Goal: Obtain resource: Download file/media

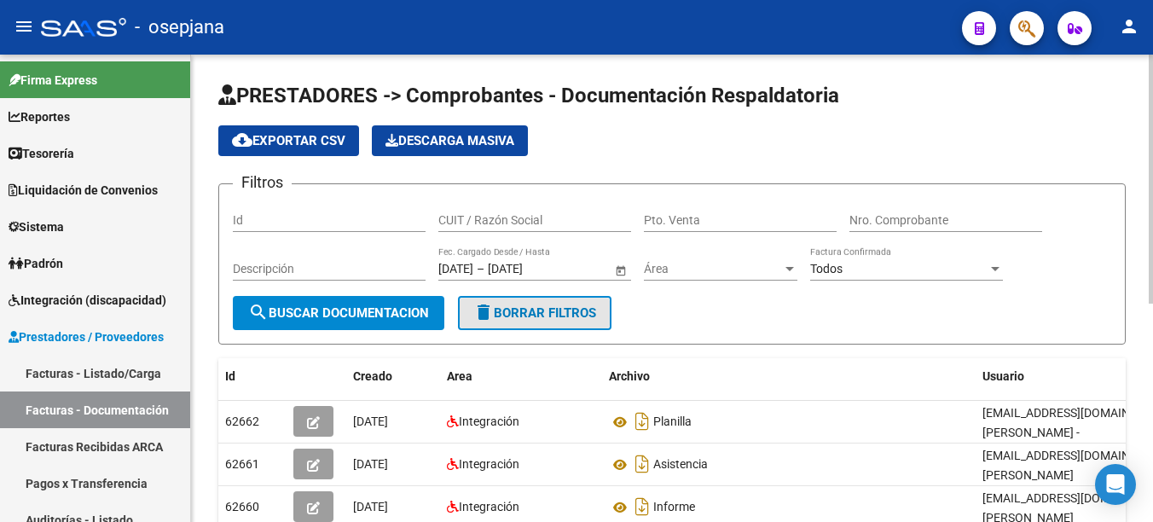
click at [524, 305] on span "delete Borrar Filtros" at bounding box center [534, 312] width 123 height 15
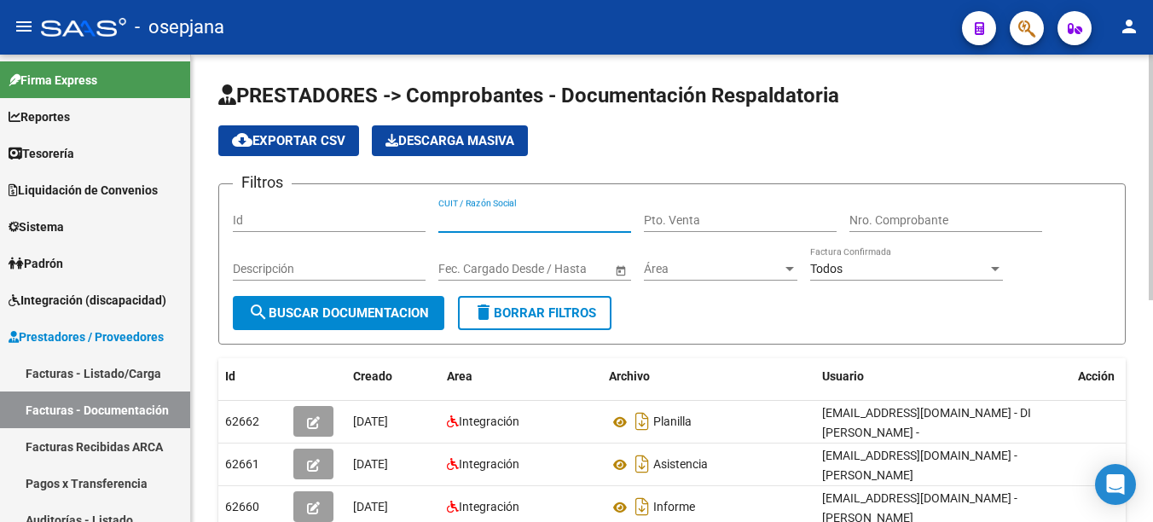
click at [521, 218] on input "CUIT / Razón Social" at bounding box center [534, 220] width 193 height 14
paste input "23293925224"
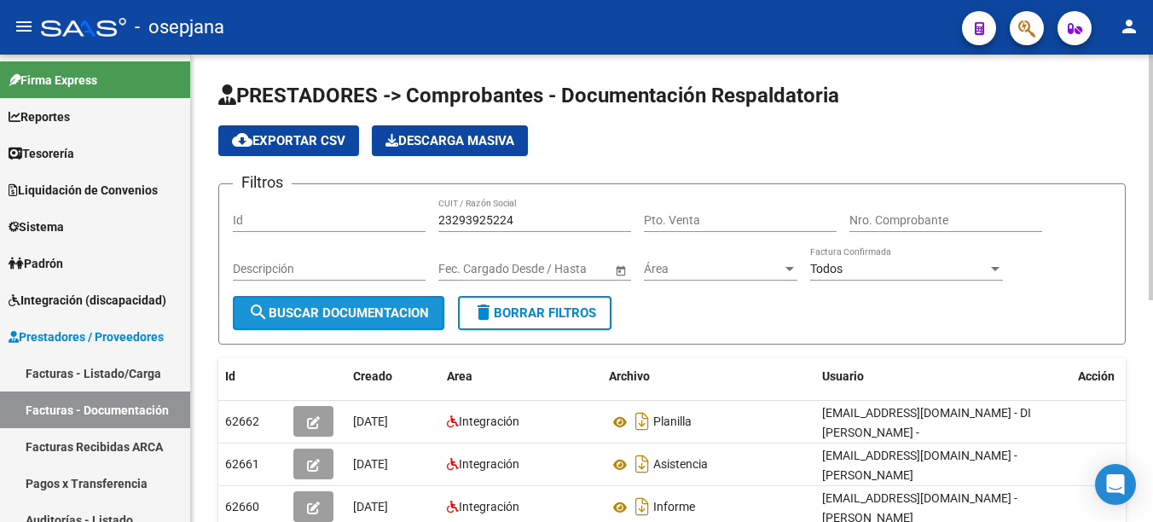
click at [314, 305] on span "search Buscar Documentacion" at bounding box center [338, 312] width 181 height 15
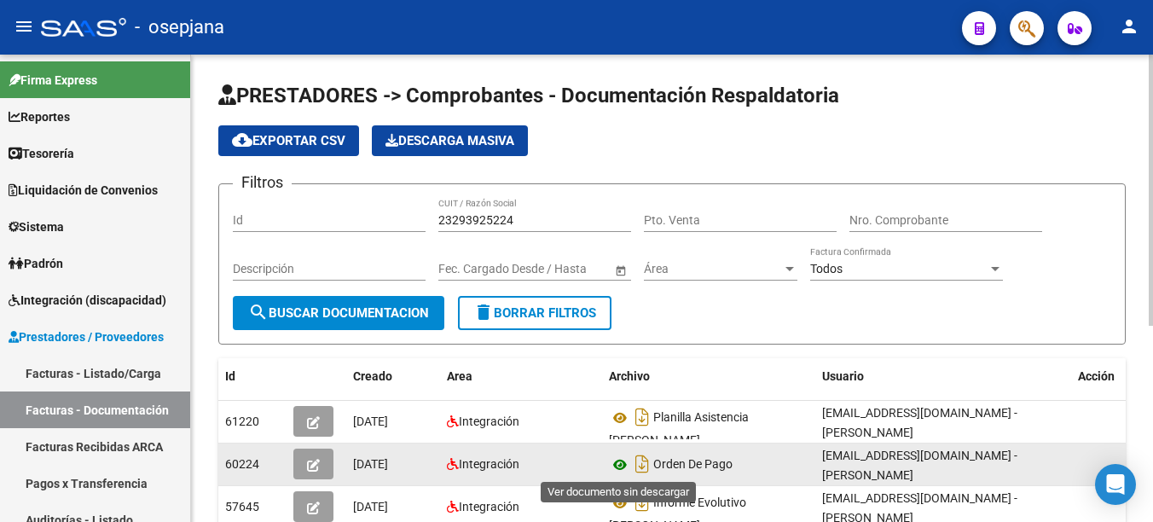
click at [623, 466] on icon at bounding box center [620, 465] width 22 height 20
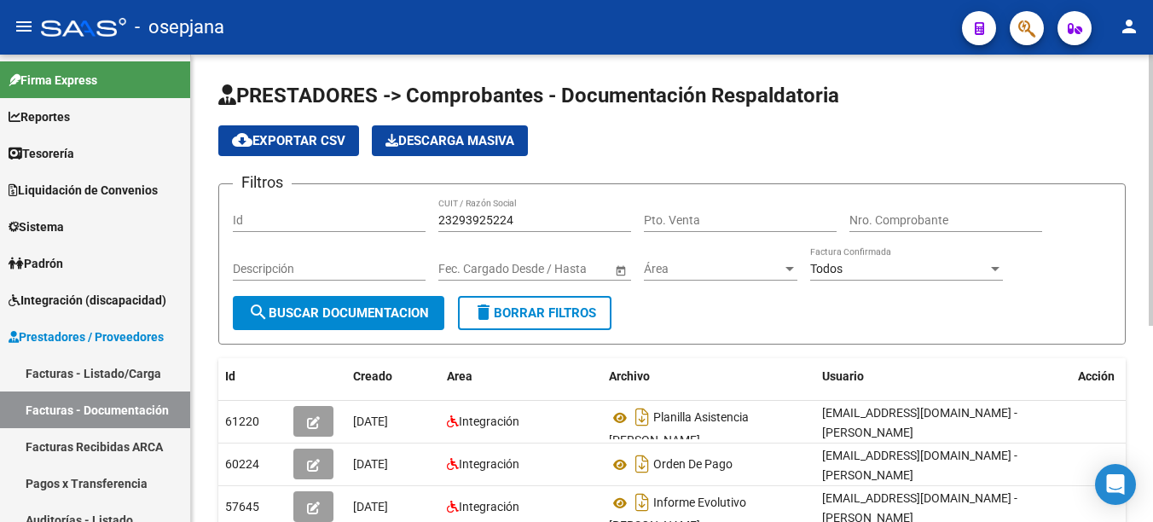
scroll to position [337, 0]
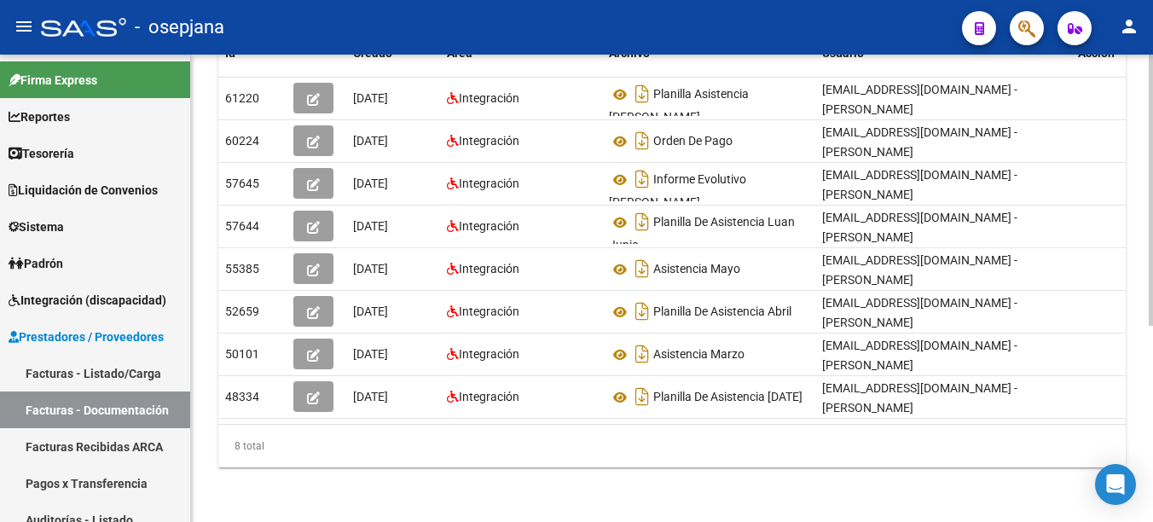
click at [809, 345] on html "menu - osepjana person Firma Express Reportes Tablero de Control Ingresos Perci…" at bounding box center [576, 261] width 1153 height 522
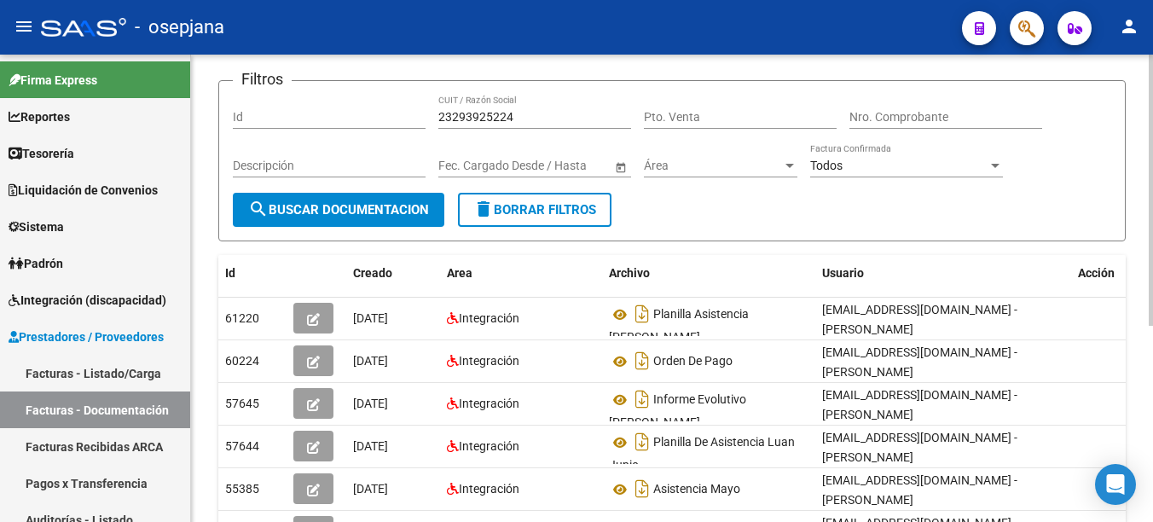
scroll to position [99, 0]
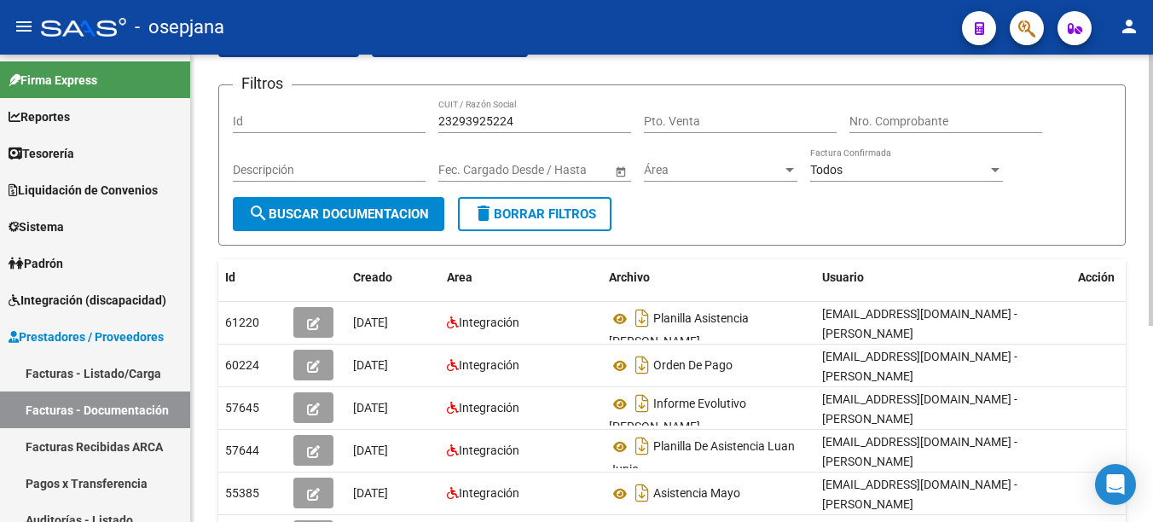
click at [809, 206] on html "menu - osepjana person Firma Express Reportes Tablero de Control Ingresos Perci…" at bounding box center [576, 261] width 1153 height 522
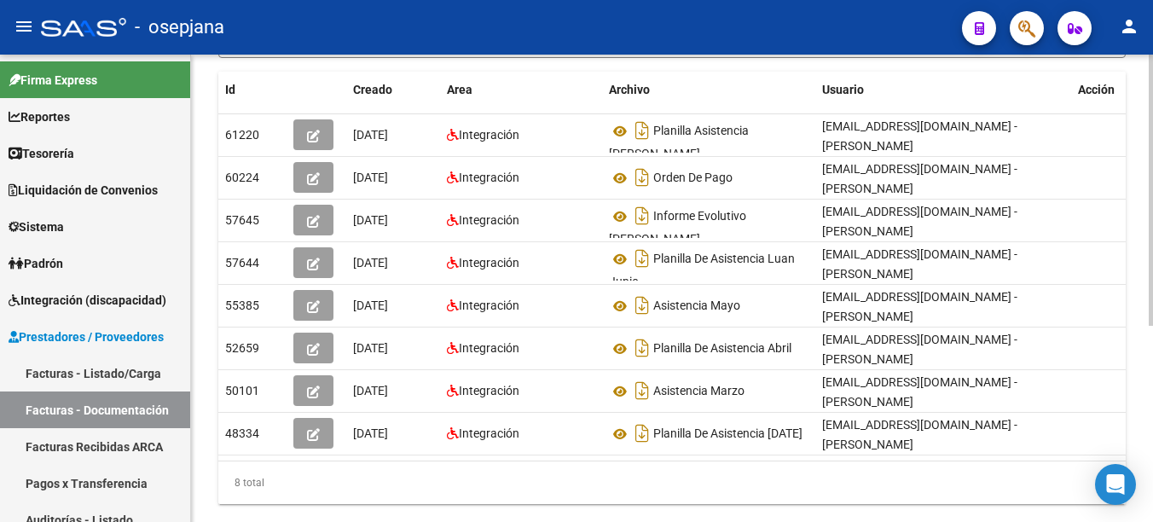
scroll to position [294, 0]
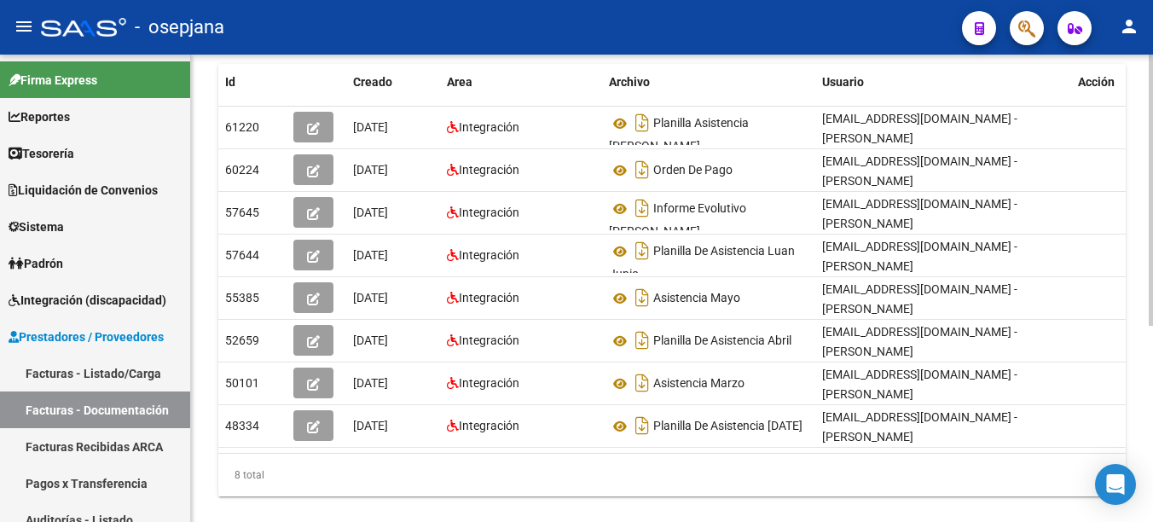
click at [809, 320] on div at bounding box center [1151, 368] width 4 height 271
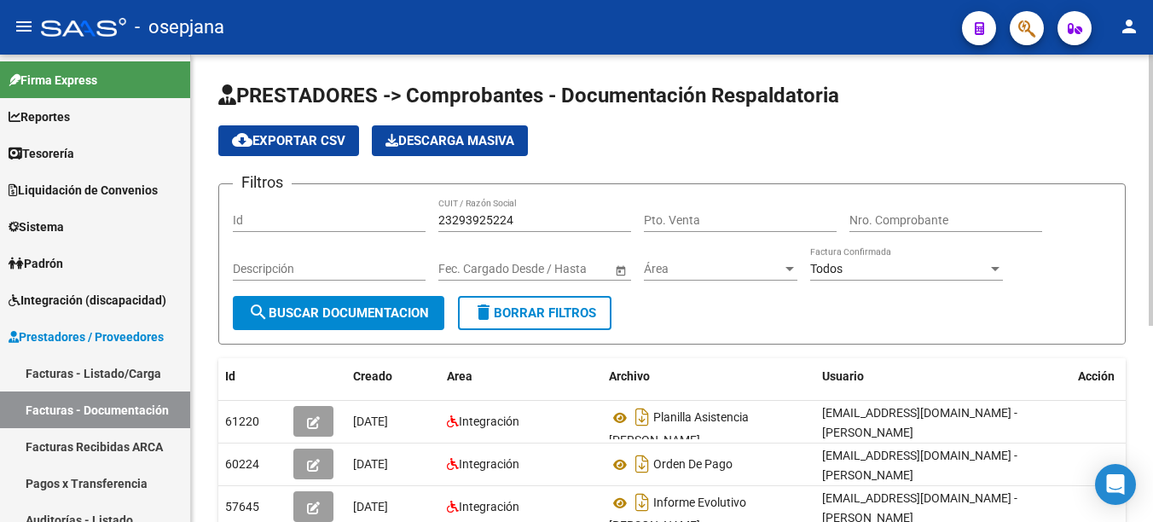
click at [809, 81] on div at bounding box center [1151, 288] width 4 height 467
drag, startPoint x: 535, startPoint y: 216, endPoint x: 398, endPoint y: 200, distance: 137.4
click at [398, 200] on div "Filtros Id 23293925224 CUIT / Razón Social Pto. Venta Nro. Comprobante Descripc…" at bounding box center [672, 247] width 878 height 98
paste input "7403023952"
type input "27403023952"
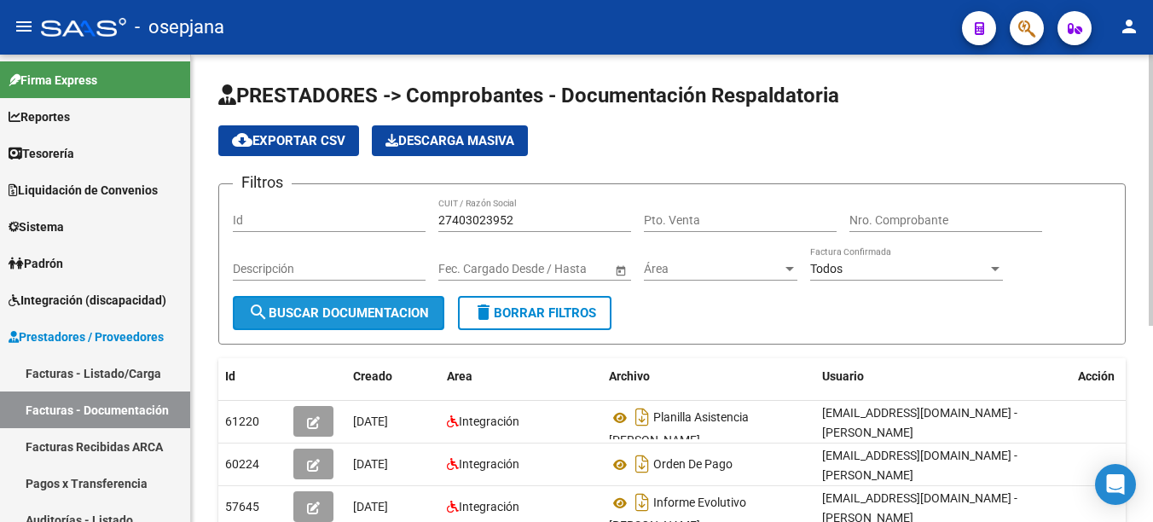
click at [373, 319] on span "search Buscar Documentacion" at bounding box center [338, 312] width 181 height 15
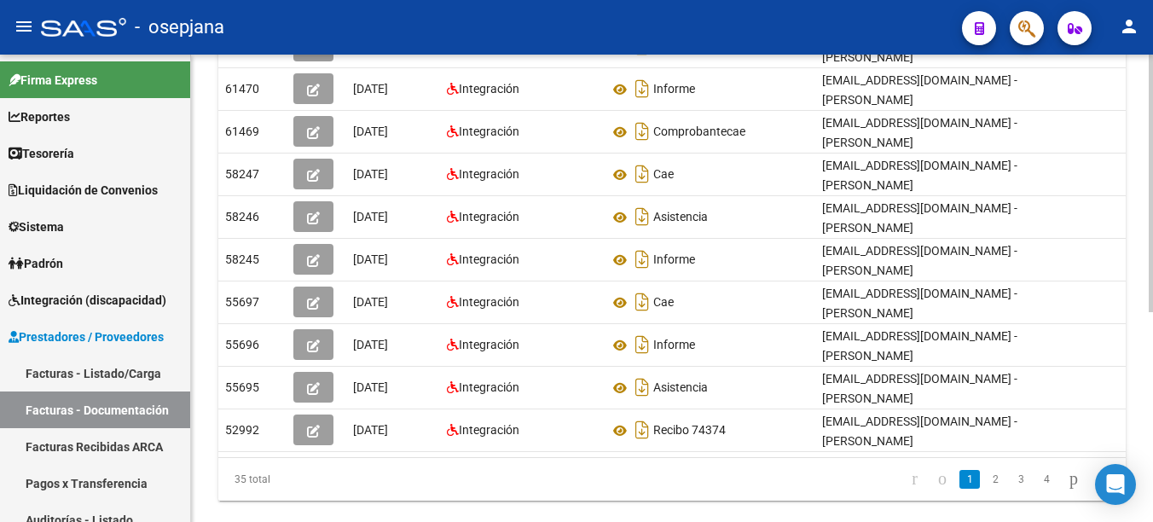
scroll to position [379, 0]
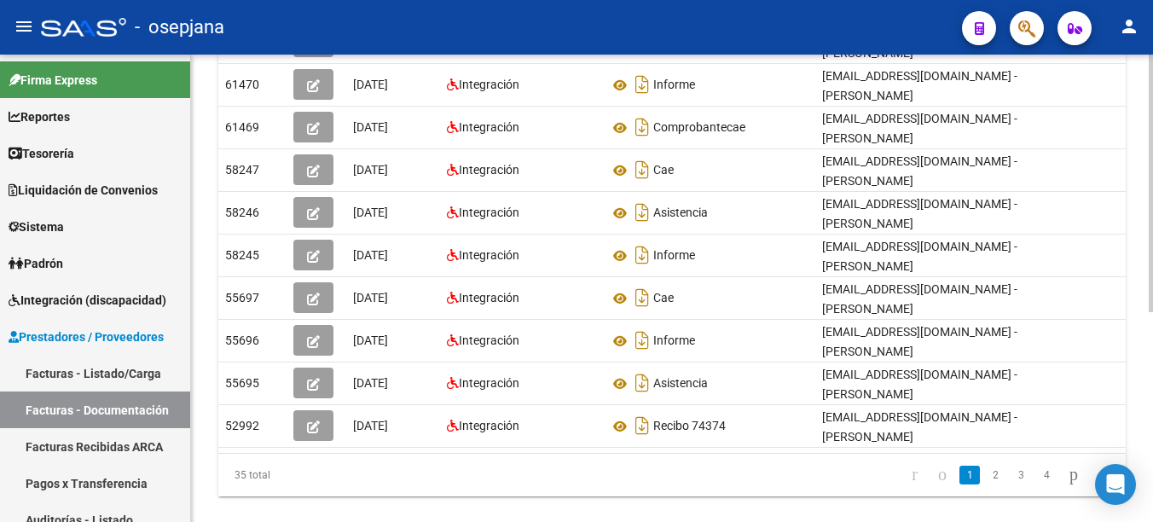
click at [809, 500] on html "menu - osepjana person Firma Express Reportes Tablero de Control Ingresos Perci…" at bounding box center [576, 261] width 1153 height 522
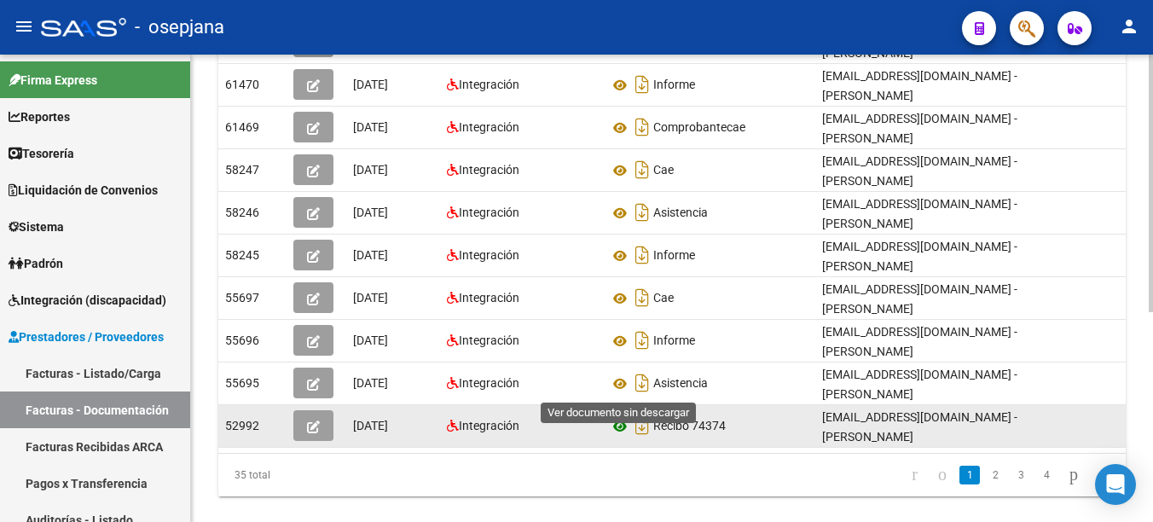
click at [622, 416] on icon at bounding box center [620, 426] width 22 height 20
click at [613, 416] on icon at bounding box center [620, 426] width 22 height 20
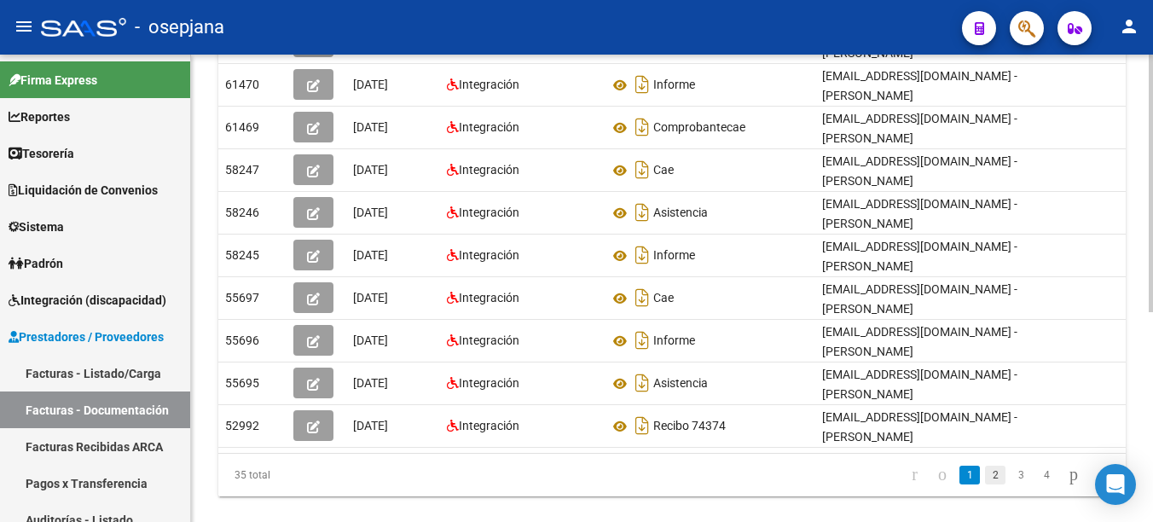
click at [809, 466] on link "2" at bounding box center [995, 475] width 20 height 19
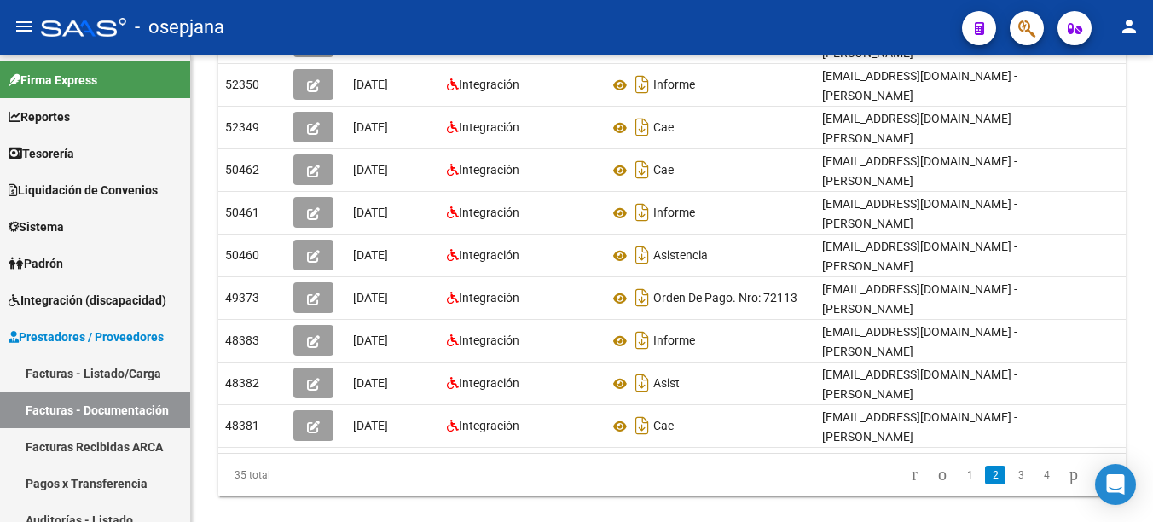
drag, startPoint x: 1147, startPoint y: 323, endPoint x: 1154, endPoint y: 278, distance: 45.7
click at [809, 278] on html "menu - osepjana person Firma Express Reportes Tablero de Control Ingresos Perci…" at bounding box center [576, 261] width 1153 height 522
click at [809, 281] on html "menu - osepjana person Firma Express Reportes Tablero de Control Ingresos Perci…" at bounding box center [576, 261] width 1153 height 522
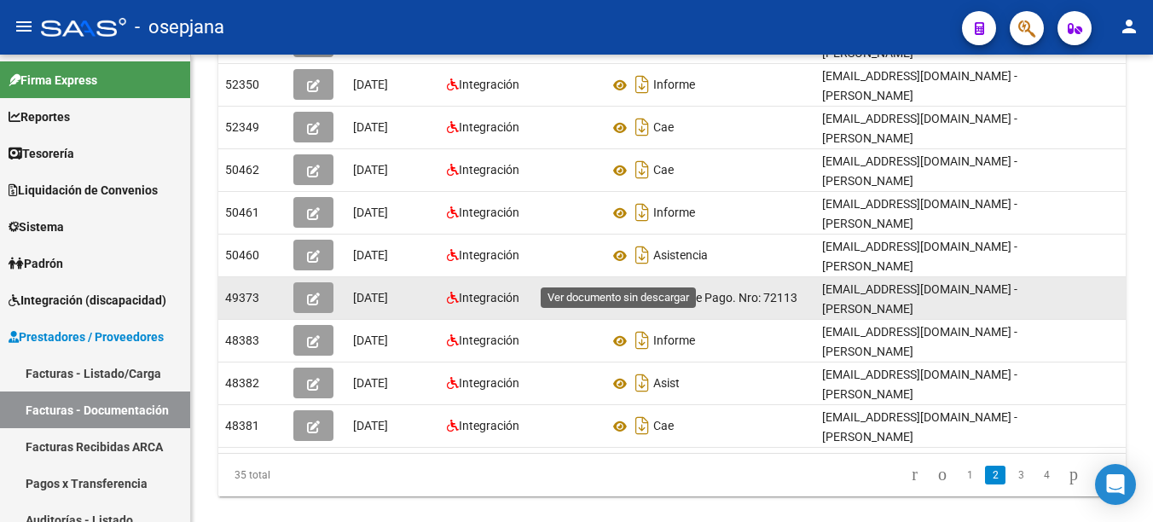
click at [622, 288] on icon at bounding box center [620, 298] width 22 height 20
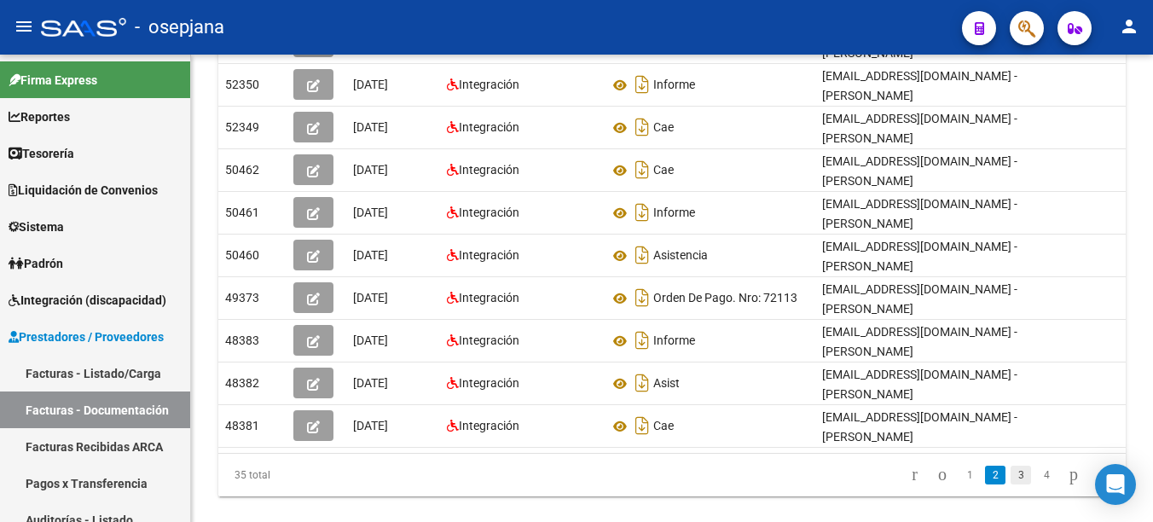
click at [809, 466] on link "3" at bounding box center [1021, 475] width 20 height 19
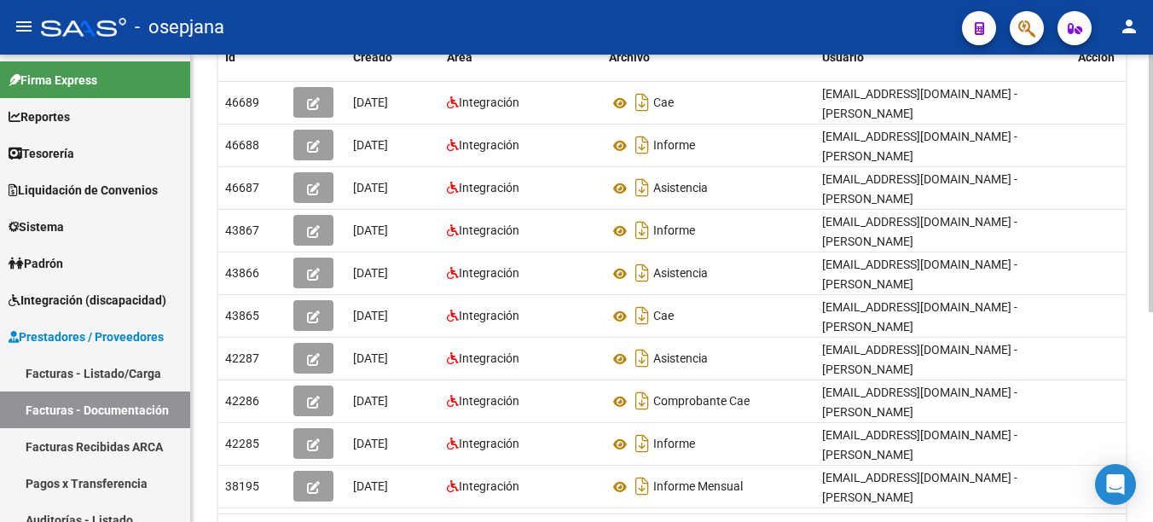
scroll to position [368, 0]
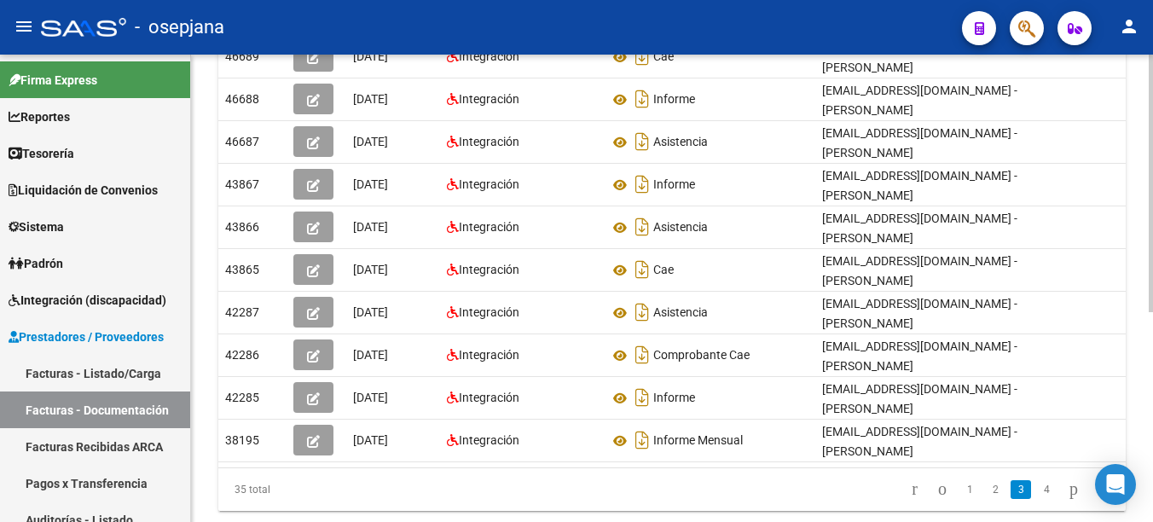
click at [809, 402] on html "menu - osepjana person Firma Express Reportes Tablero de Control Ingresos Perci…" at bounding box center [576, 261] width 1153 height 522
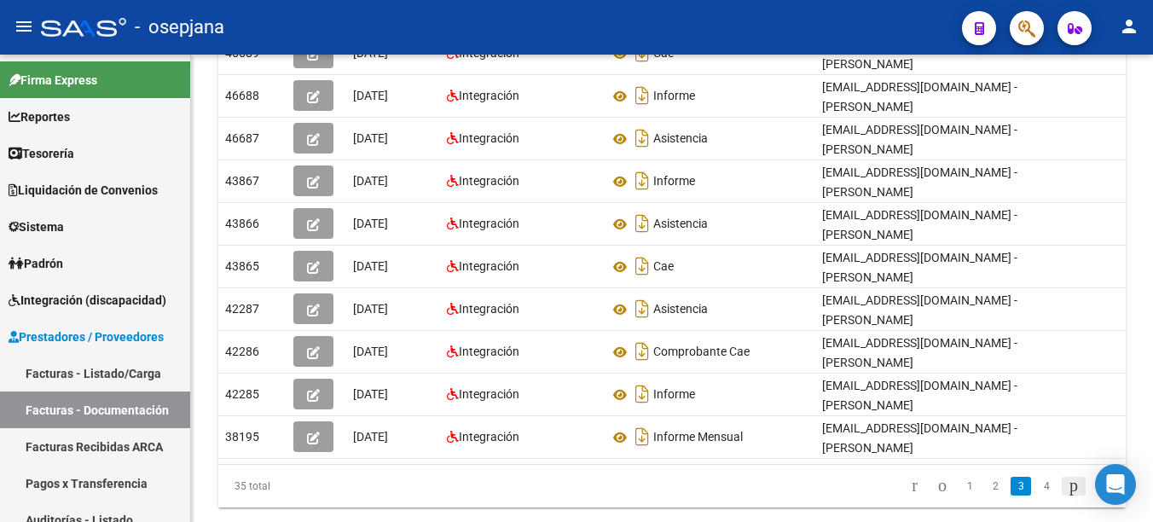
click at [809, 475] on icon "go to next page" at bounding box center [1074, 485] width 14 height 20
